Goal: Task Accomplishment & Management: Complete application form

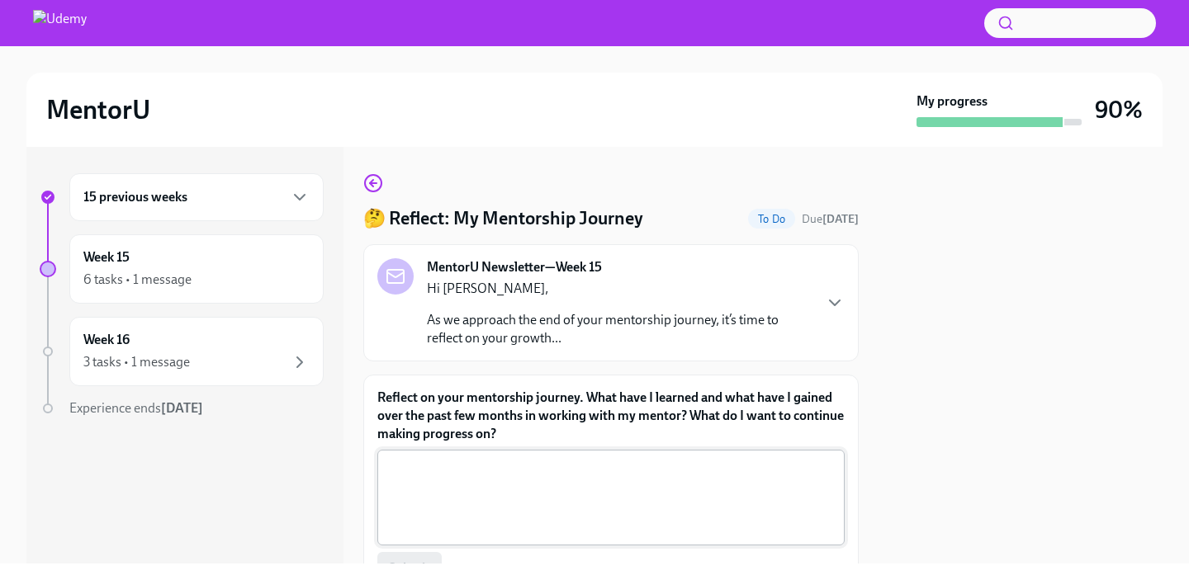
click at [647, 472] on textarea "Reflect on your mentorship journey. What have I learned and what have I gained …" at bounding box center [611, 497] width 448 height 79
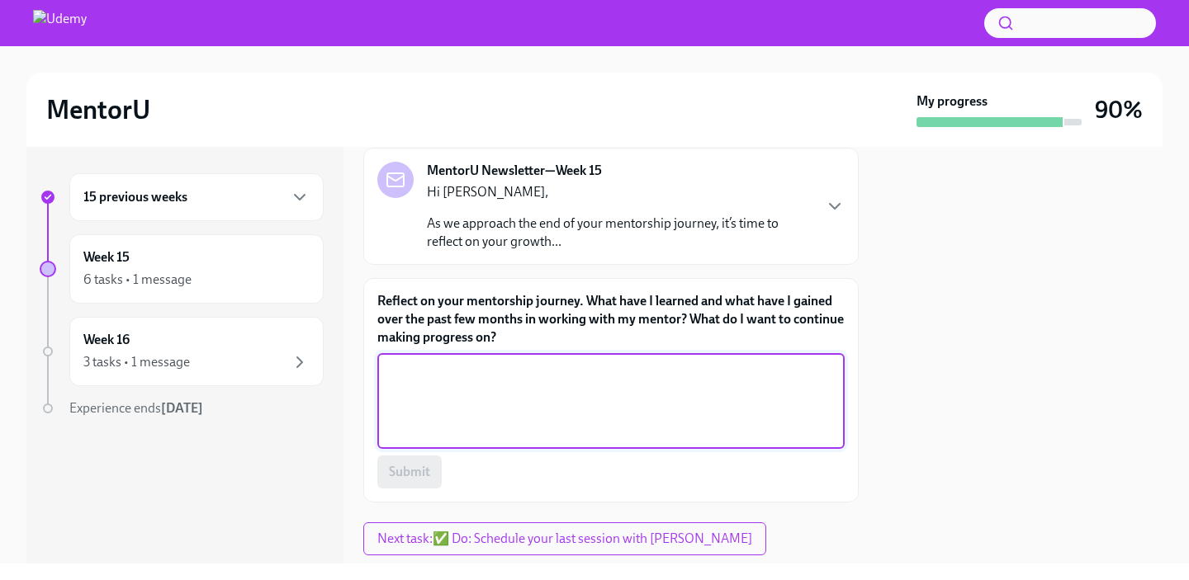
scroll to position [97, 0]
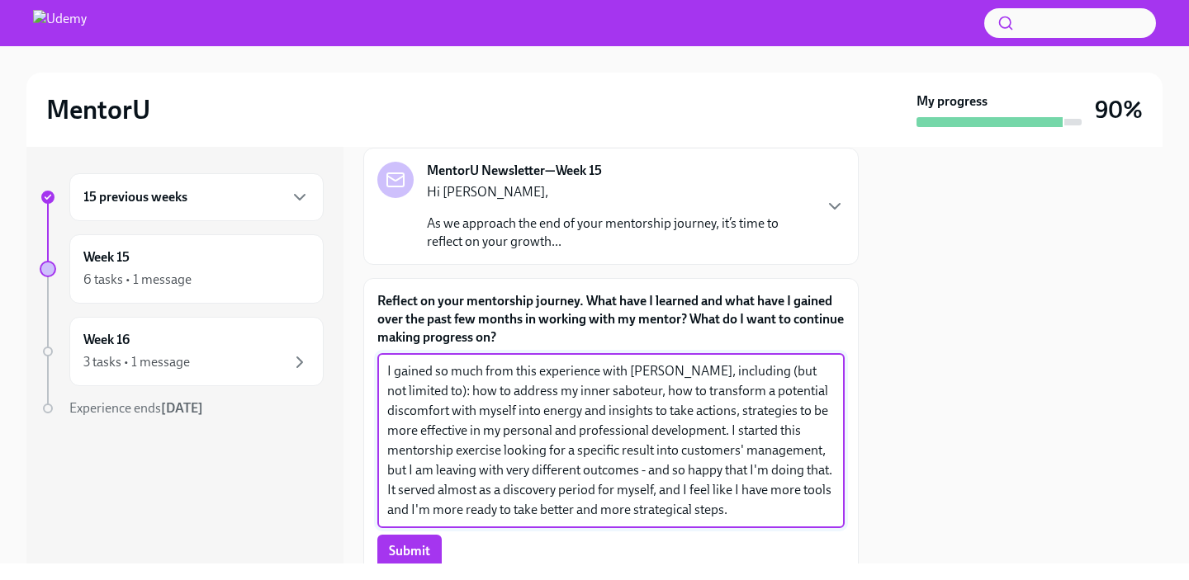
type textarea "I gained so much from this experience with [PERSON_NAME], including (but not li…"
click at [419, 551] on span "Submit" at bounding box center [409, 551] width 41 height 17
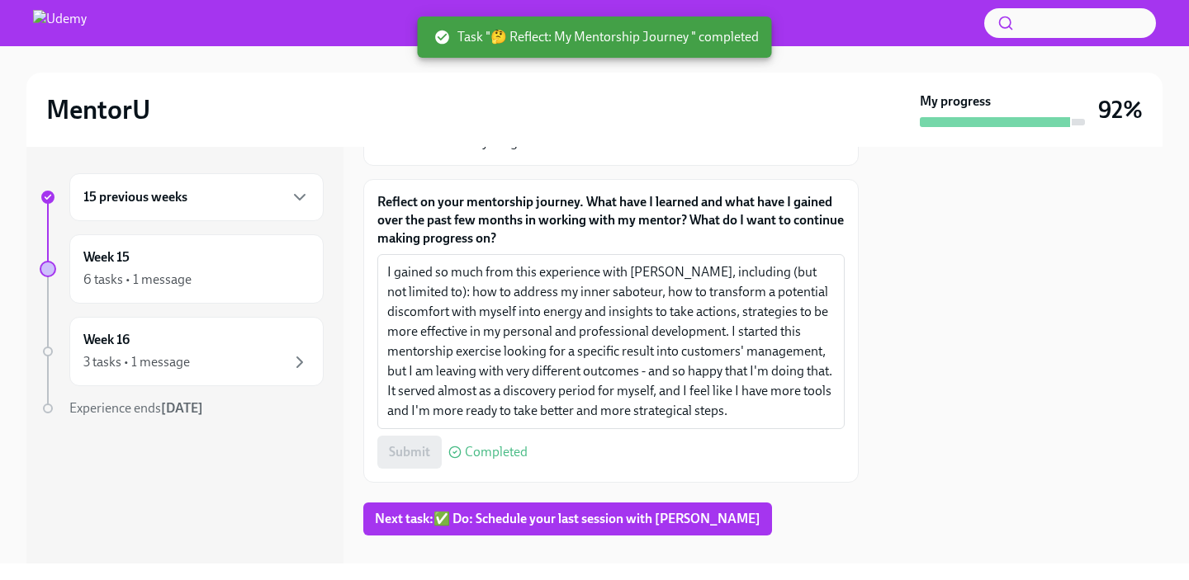
scroll to position [220, 0]
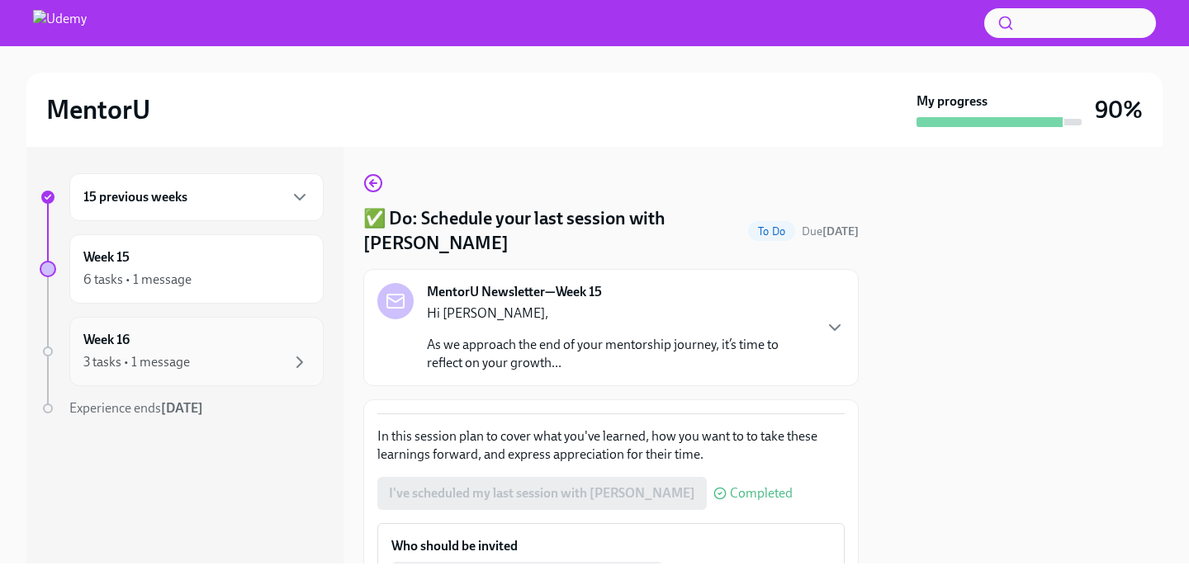
click at [283, 344] on div "Week 16 3 tasks • 1 message" at bounding box center [196, 351] width 226 height 41
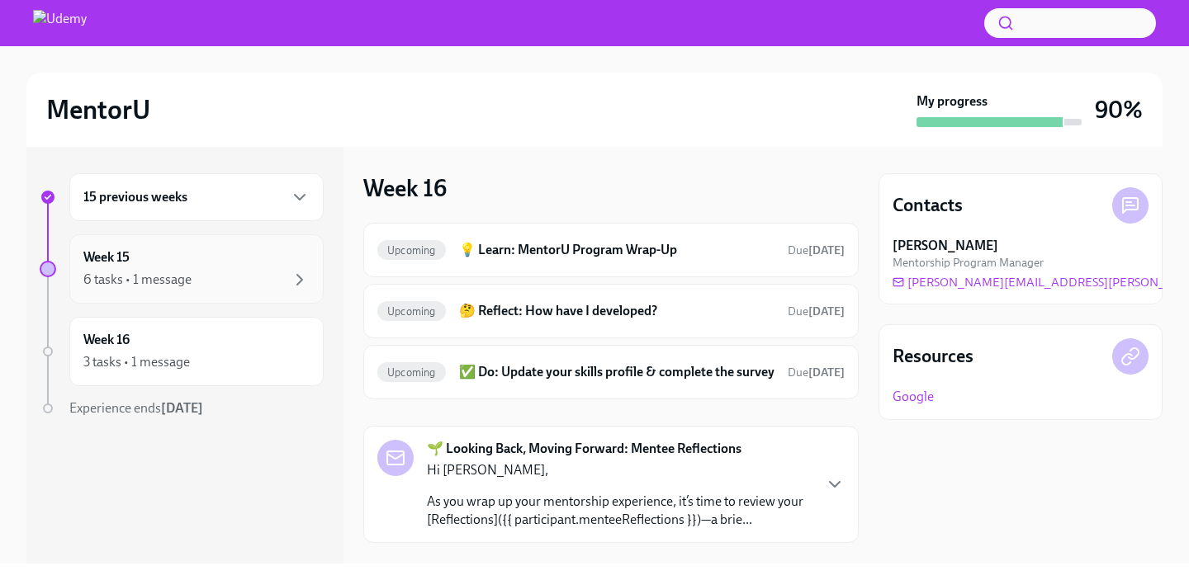
click at [277, 290] on div "Week 15 6 tasks • 1 message" at bounding box center [196, 268] width 254 height 69
